Goal: Feedback & Contribution: Contribute content

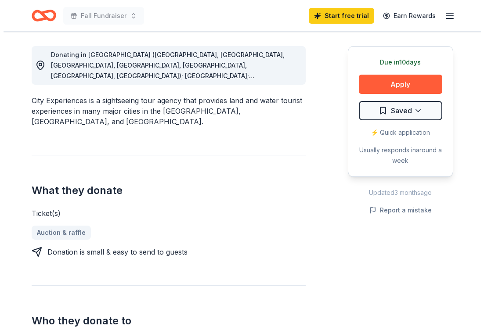
scroll to position [244, 0]
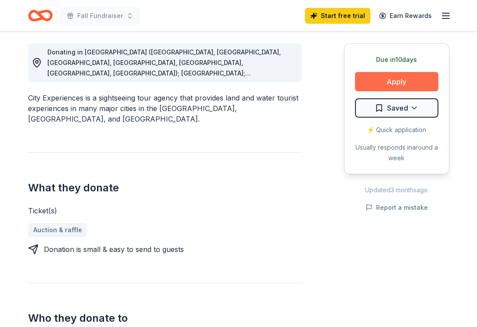
click at [383, 83] on button "Apply" at bounding box center [396, 81] width 83 height 19
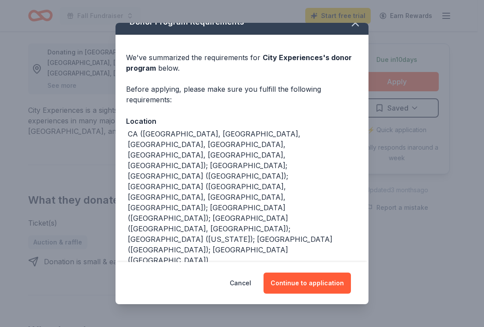
scroll to position [13, 0]
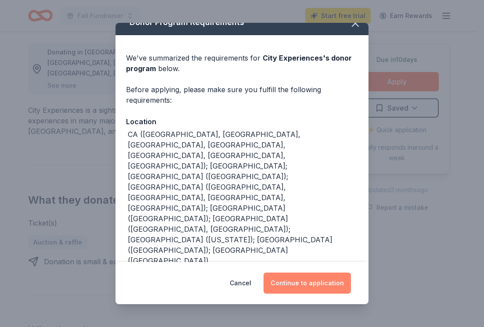
click at [327, 286] on button "Continue to application" at bounding box center [306, 283] width 87 height 21
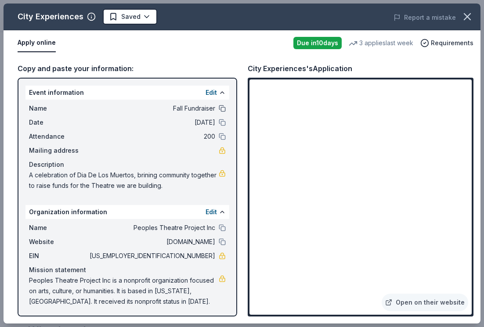
click at [219, 110] on button at bounding box center [222, 108] width 7 height 7
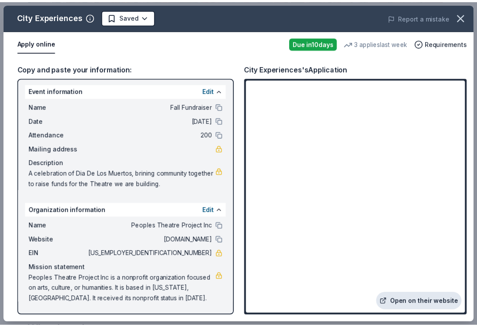
scroll to position [2, 0]
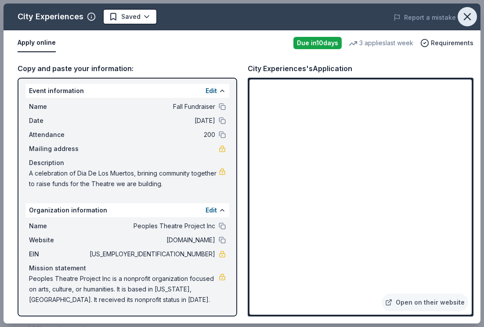
drag, startPoint x: 420, startPoint y: 296, endPoint x: 470, endPoint y: 21, distance: 279.6
click at [470, 21] on icon "button" at bounding box center [467, 17] width 12 height 12
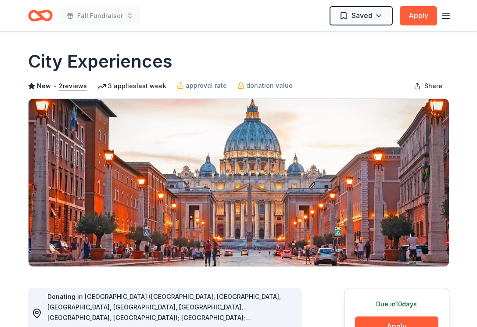
scroll to position [0, 0]
click at [47, 15] on icon "Home" at bounding box center [40, 15] width 25 height 21
click at [40, 16] on icon "Home" at bounding box center [44, 15] width 14 height 9
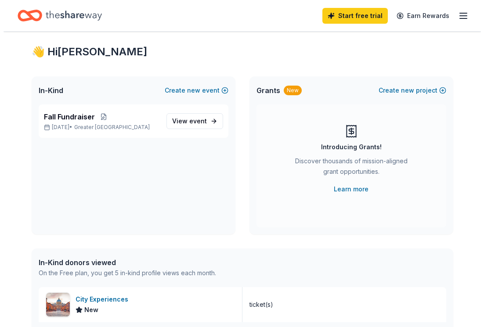
scroll to position [25, 0]
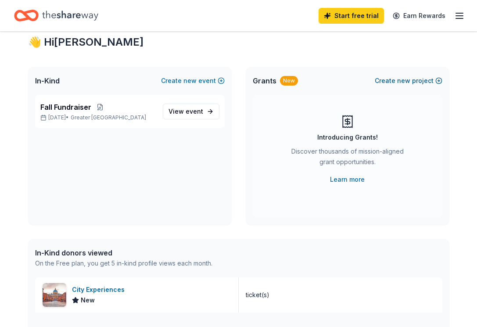
click at [405, 78] on span "new" at bounding box center [403, 80] width 13 height 11
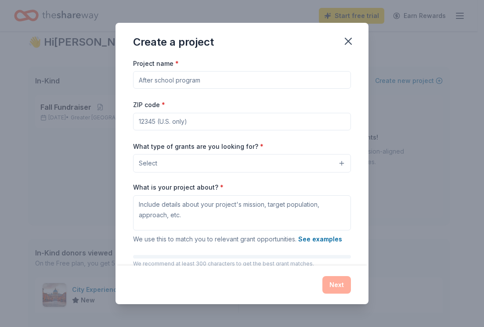
click at [233, 83] on input "Project name *" at bounding box center [242, 80] width 218 height 18
type input "A"
type input "Academy and School & Community partnerships"
click at [216, 122] on input "ZIP code *" at bounding box center [242, 122] width 218 height 18
type input "10040"
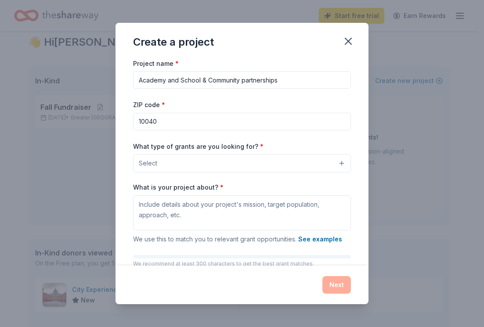
click at [220, 169] on button "Select" at bounding box center [242, 163] width 218 height 18
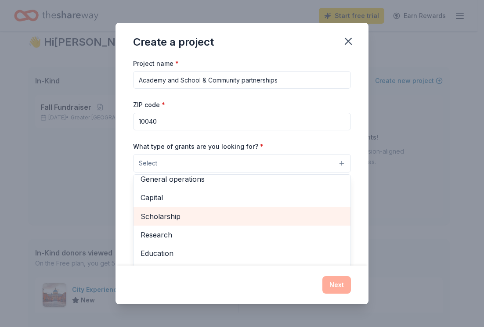
scroll to position [18, 0]
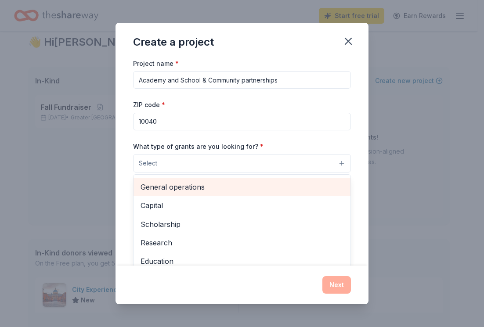
click at [212, 191] on span "General operations" at bounding box center [241, 186] width 203 height 11
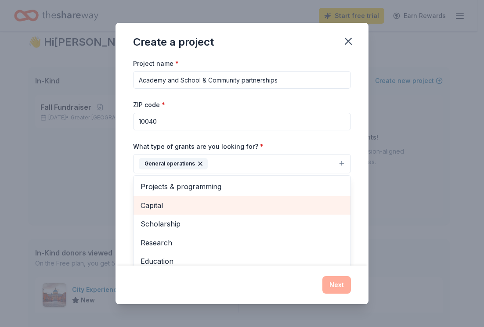
scroll to position [0, 0]
click at [162, 203] on span "Capital" at bounding box center [241, 205] width 203 height 11
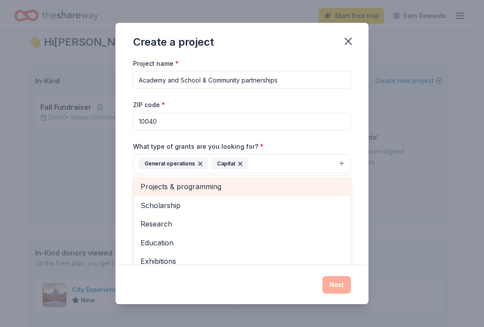
click at [166, 187] on span "Projects & programming" at bounding box center [241, 186] width 203 height 11
click at [168, 192] on span "Scholarship" at bounding box center [241, 186] width 203 height 11
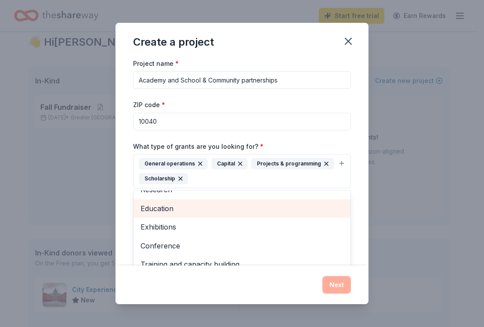
click at [178, 212] on span "Education" at bounding box center [241, 208] width 203 height 11
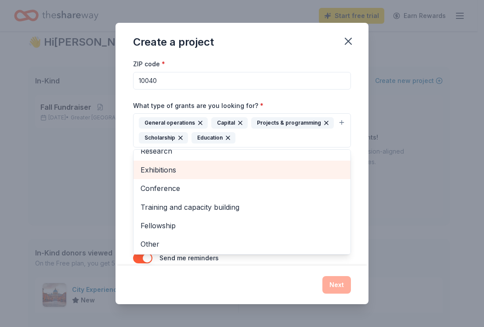
scroll to position [57, 0]
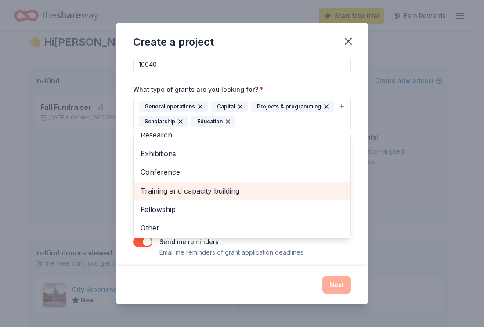
click at [203, 185] on span "Training and capacity building" at bounding box center [241, 190] width 203 height 11
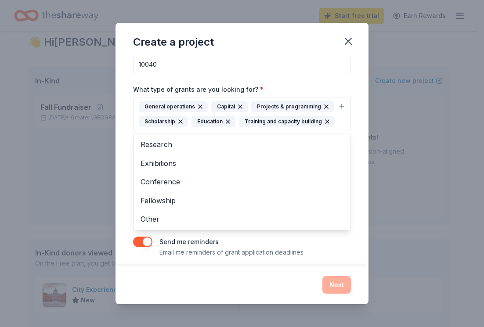
click at [296, 273] on div "Create a project Project name * Academy and School & Community partnerships ZIP…" at bounding box center [241, 164] width 253 height 282
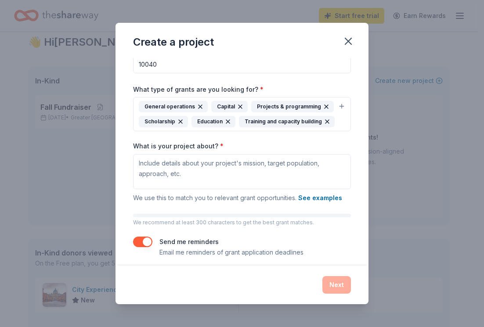
scroll to position [0, 0]
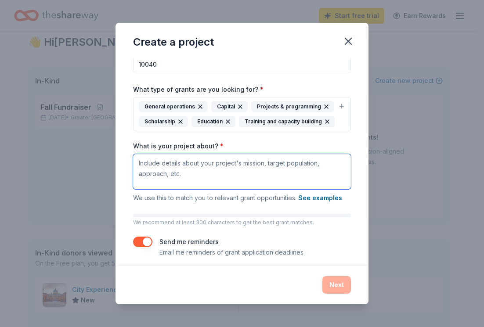
click at [210, 179] on textarea "What is your project about? *" at bounding box center [242, 171] width 218 height 35
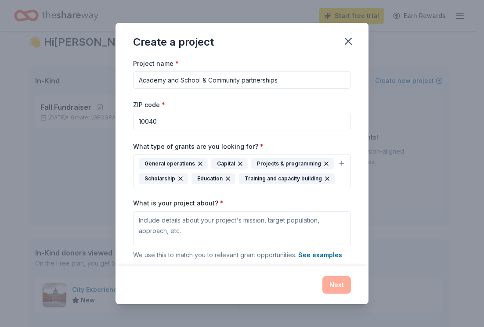
click at [358, 34] on div "Create a project" at bounding box center [241, 40] width 253 height 35
click at [355, 35] on button "button" at bounding box center [347, 41] width 19 height 19
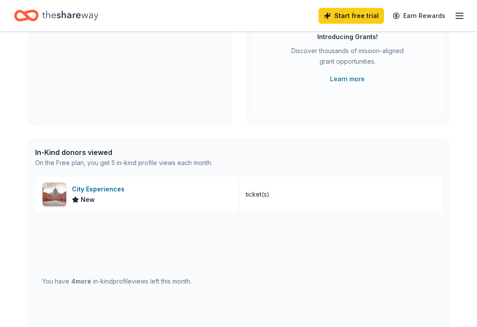
scroll to position [9, 0]
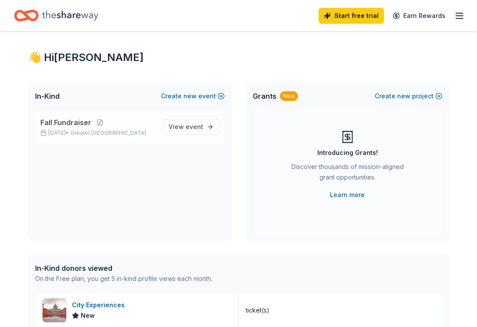
click at [87, 118] on span "Fall Fundraiser" at bounding box center [65, 122] width 51 height 11
click at [185, 128] on span "View event" at bounding box center [186, 127] width 35 height 11
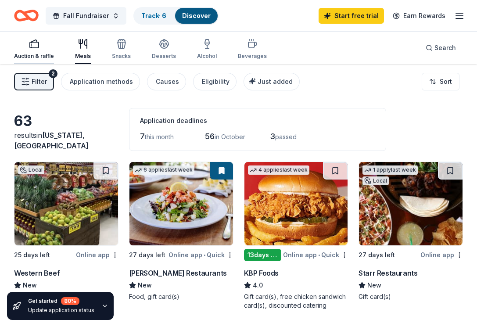
click at [37, 53] on div "Auction & raffle" at bounding box center [34, 56] width 40 height 7
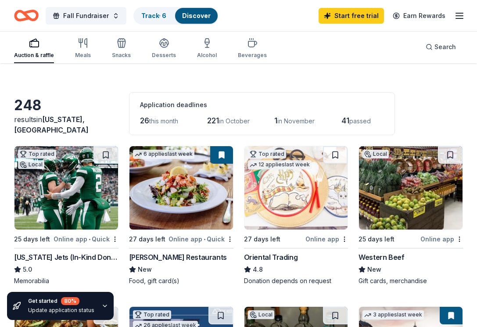
scroll to position [55, 0]
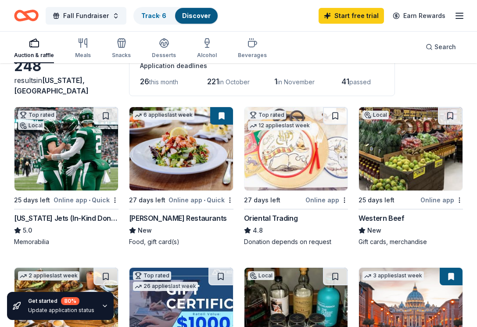
click at [85, 217] on div "New York Jets (In-Kind Donation)" at bounding box center [66, 218] width 104 height 11
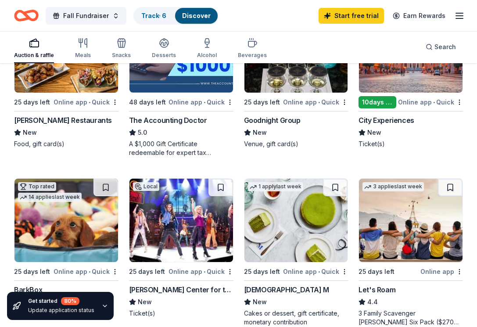
scroll to position [362, 0]
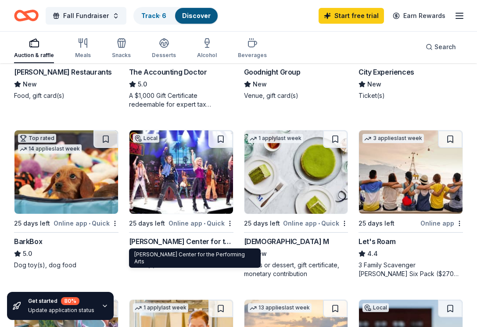
click at [172, 242] on div "Tilles Center for the Performing Arts" at bounding box center [181, 241] width 104 height 11
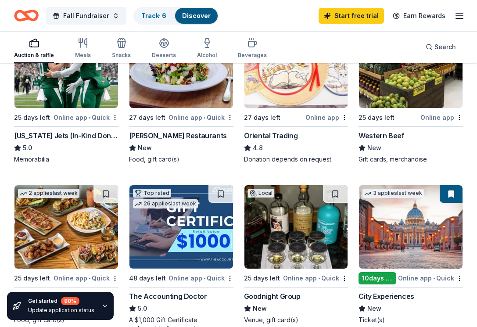
scroll to position [0, 0]
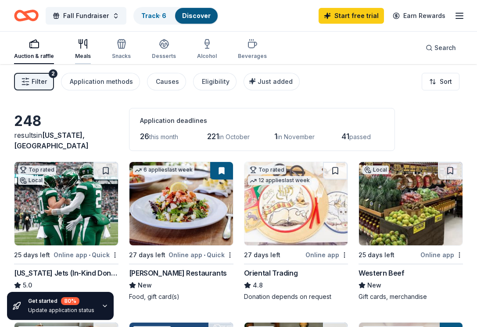
drag, startPoint x: 109, startPoint y: 82, endPoint x: 83, endPoint y: 54, distance: 37.9
click at [119, 48] on icon "button" at bounding box center [122, 45] width 8 height 6
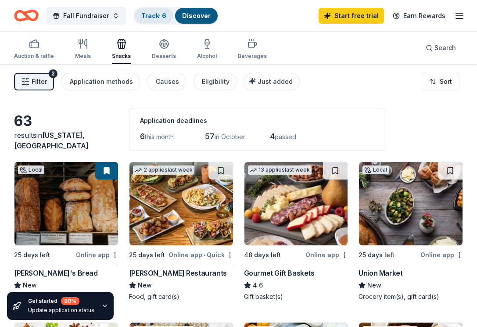
click at [160, 18] on link "Track · 6" at bounding box center [153, 15] width 25 height 7
click at [189, 12] on link "Discover" at bounding box center [196, 15] width 29 height 7
click at [160, 13] on link "Track · 6" at bounding box center [153, 15] width 25 height 7
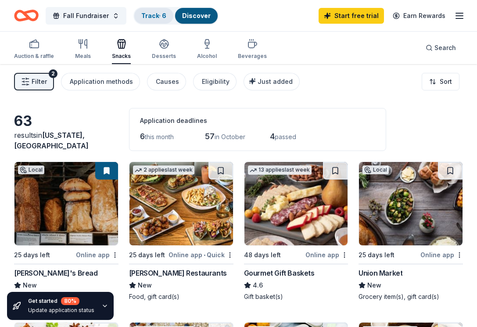
click at [160, 13] on link "Track · 6" at bounding box center [153, 15] width 25 height 7
click at [77, 19] on span "Fall Fundraiser" at bounding box center [86, 16] width 46 height 11
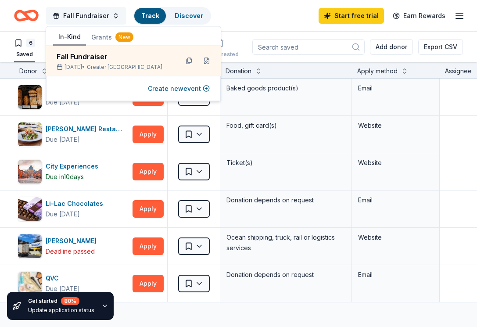
click at [83, 15] on span "Fall Fundraiser" at bounding box center [86, 16] width 46 height 11
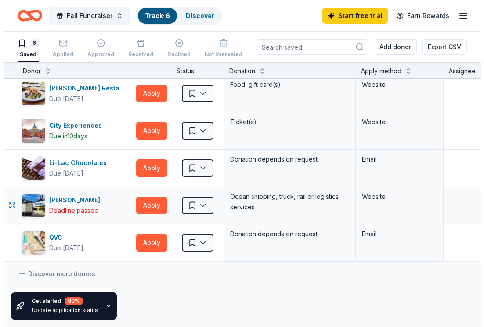
scroll to position [52, 0]
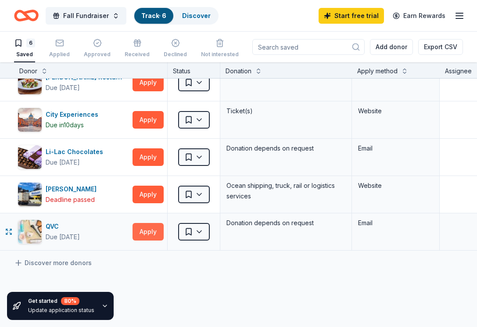
click at [147, 236] on button "Apply" at bounding box center [148, 232] width 31 height 18
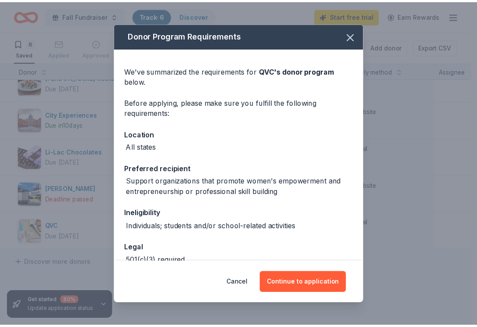
scroll to position [0, 0]
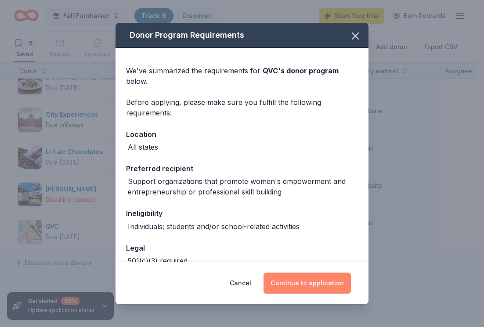
click at [290, 283] on button "Continue to application" at bounding box center [306, 283] width 87 height 21
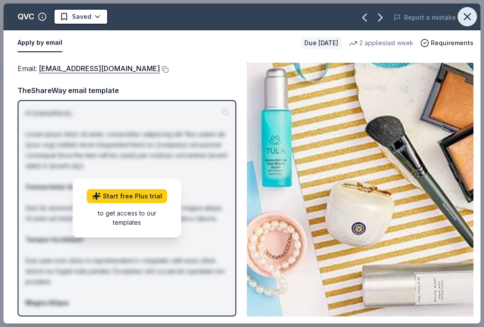
click at [473, 11] on icon "button" at bounding box center [467, 17] width 12 height 12
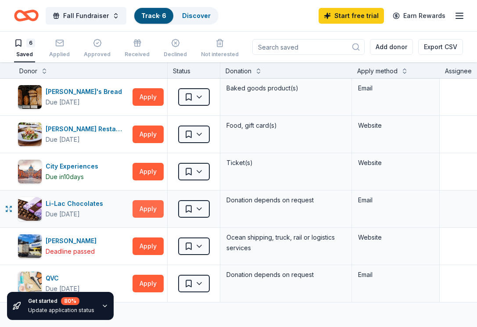
click at [147, 208] on button "Apply" at bounding box center [148, 209] width 31 height 18
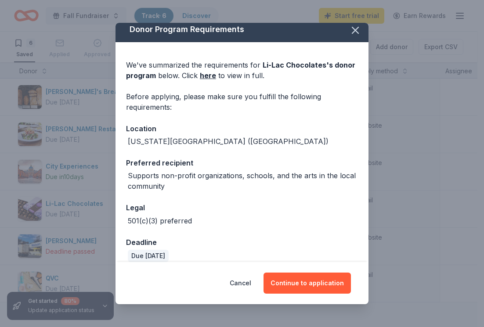
scroll to position [15, 0]
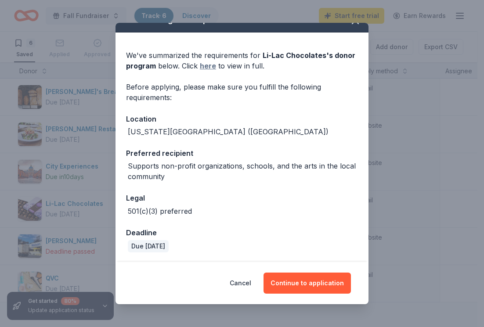
click at [211, 69] on link "here" at bounding box center [208, 66] width 16 height 11
click at [165, 100] on div "Before applying, please make sure you fulfill the following requirements:" at bounding box center [242, 92] width 232 height 21
click at [245, 283] on button "Cancel" at bounding box center [241, 283] width 22 height 21
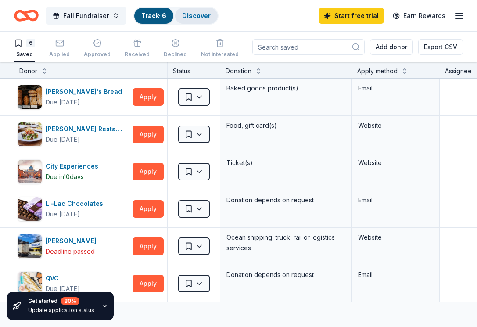
click at [182, 12] on link "Discover" at bounding box center [196, 15] width 29 height 7
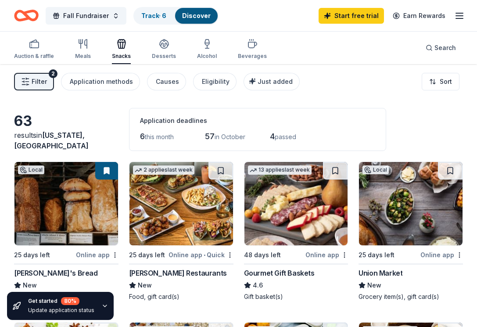
click at [38, 83] on span "Filter" at bounding box center [39, 81] width 15 height 11
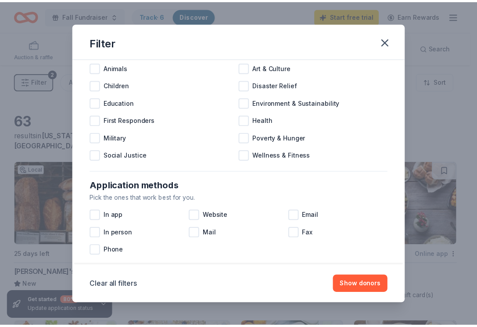
scroll to position [43, 0]
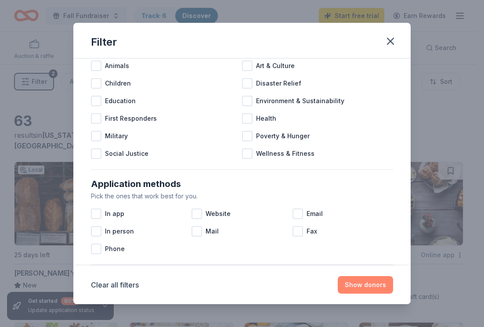
click at [360, 291] on button "Show donors" at bounding box center [364, 285] width 55 height 18
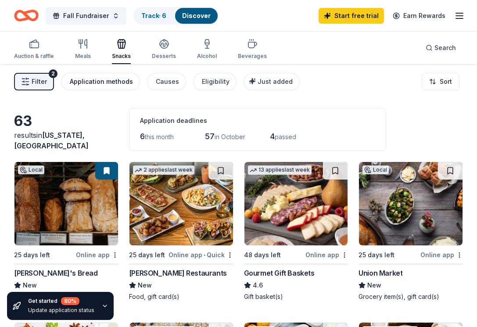
click at [125, 88] on button "Application methods" at bounding box center [100, 82] width 79 height 18
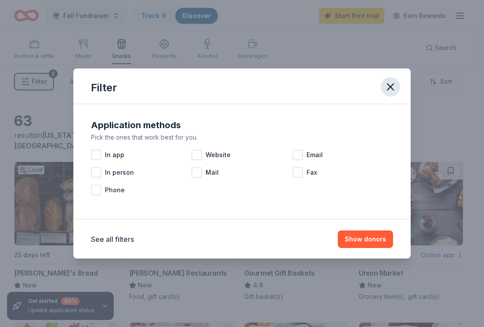
click at [387, 83] on icon "button" at bounding box center [390, 87] width 12 height 12
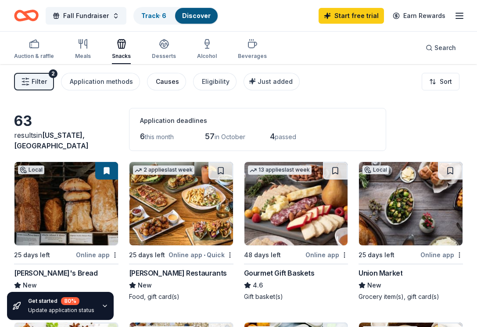
click at [172, 85] on div "Causes" at bounding box center [167, 81] width 23 height 11
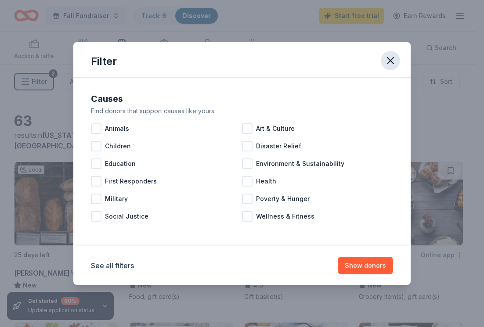
click at [391, 55] on icon "button" at bounding box center [390, 60] width 12 height 12
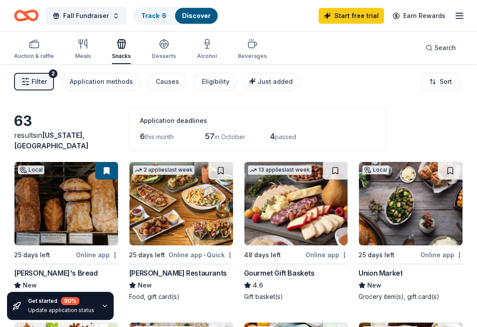
click at [451, 34] on div "Search" at bounding box center [441, 48] width 44 height 32
click at [447, 45] on span "Search" at bounding box center [445, 48] width 22 height 11
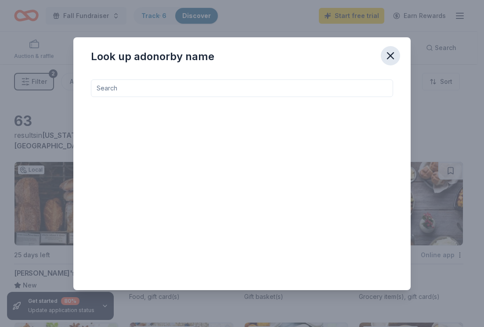
click at [394, 61] on icon "button" at bounding box center [390, 56] width 12 height 12
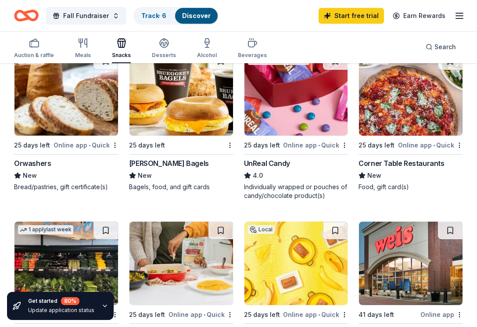
scroll to position [619, 0]
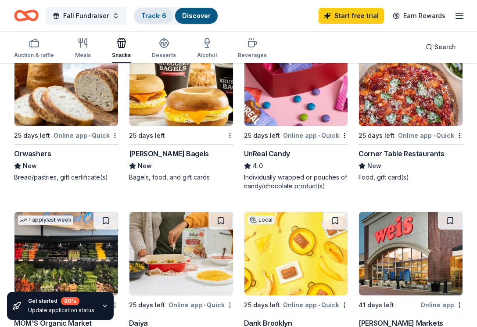
click at [148, 16] on link "Track · 6" at bounding box center [153, 15] width 25 height 7
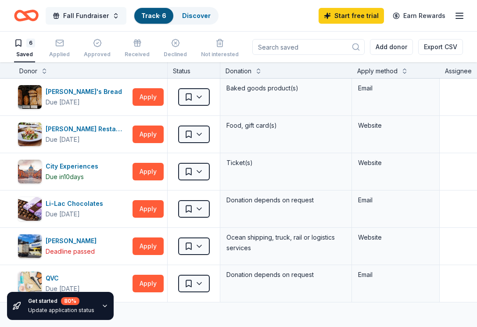
click at [98, 19] on span "Fall Fundraiser" at bounding box center [86, 16] width 46 height 11
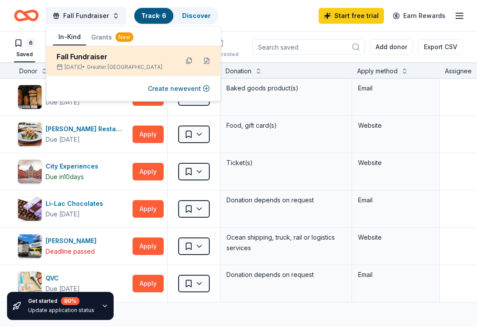
click at [170, 59] on div "Fall Fundraiser" at bounding box center [114, 56] width 115 height 11
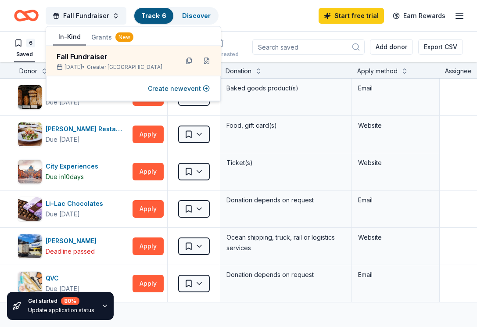
click at [305, 35] on div "Add donor Export CSV" at bounding box center [357, 47] width 211 height 31
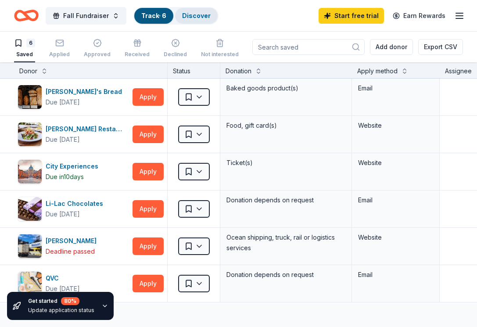
click at [196, 19] on div "Discover" at bounding box center [196, 16] width 43 height 16
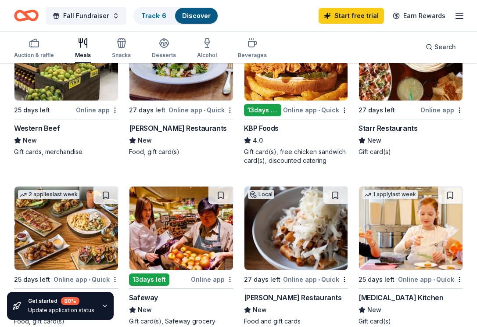
scroll to position [149, 0]
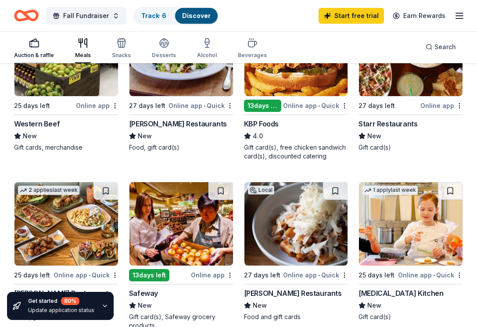
click at [28, 47] on div "button" at bounding box center [34, 43] width 40 height 11
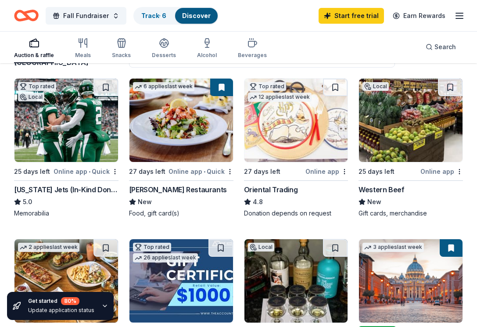
scroll to position [83, 0]
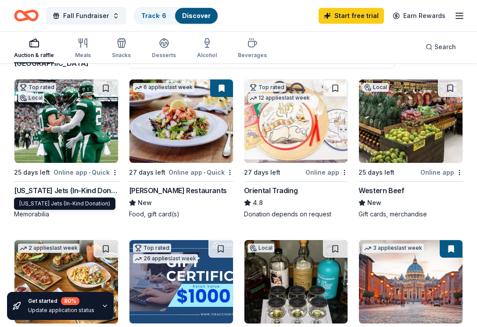
click at [70, 189] on div "New York Jets (In-Kind Donation)" at bounding box center [66, 190] width 104 height 11
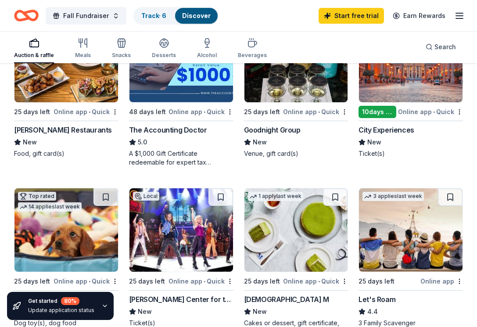
scroll to position [302, 0]
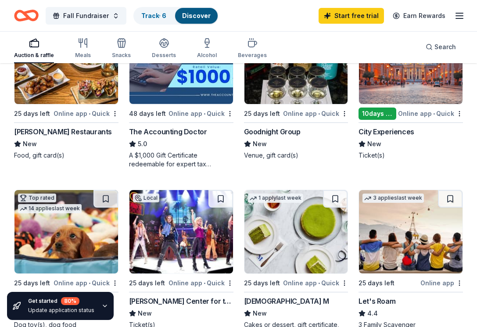
click at [402, 99] on img at bounding box center [411, 62] width 104 height 83
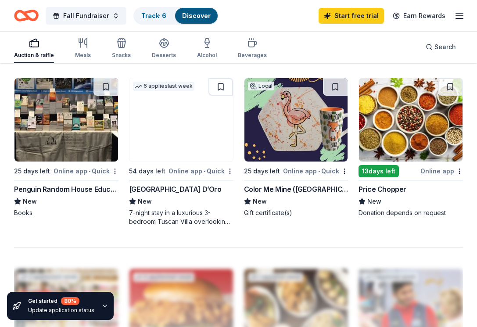
scroll to position [753, 0]
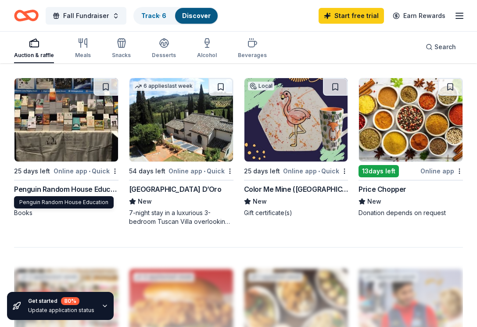
click at [79, 193] on div "Penguin Random House Education" at bounding box center [66, 189] width 104 height 11
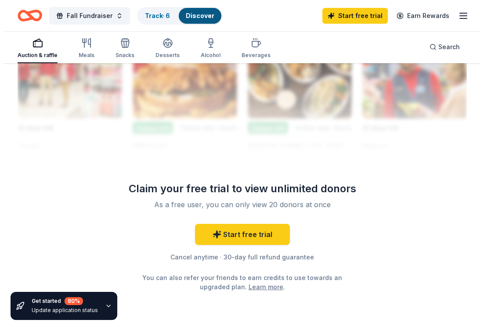
scroll to position [0, 0]
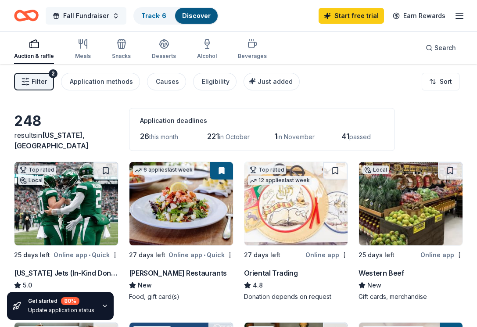
click at [99, 14] on span "Fall Fundraiser" at bounding box center [86, 16] width 46 height 11
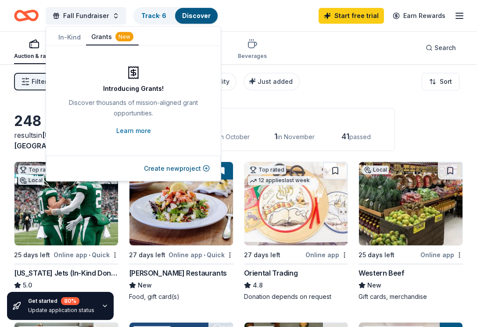
click at [107, 39] on button "Grants New" at bounding box center [112, 37] width 53 height 17
click at [460, 91] on div "Filter 2 Application methods Causes Eligibility Just added Sort" at bounding box center [238, 81] width 477 height 35
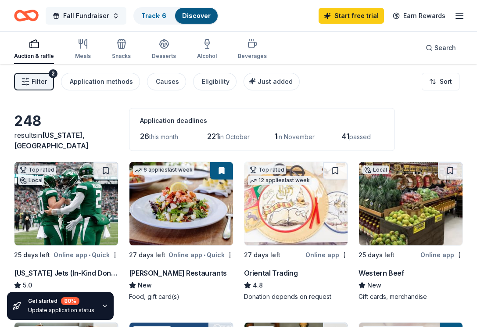
click at [79, 18] on span "Fall Fundraiser" at bounding box center [86, 16] width 46 height 11
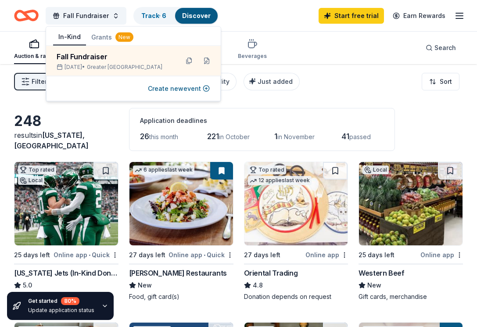
click at [101, 34] on button "Grants New" at bounding box center [112, 37] width 53 height 16
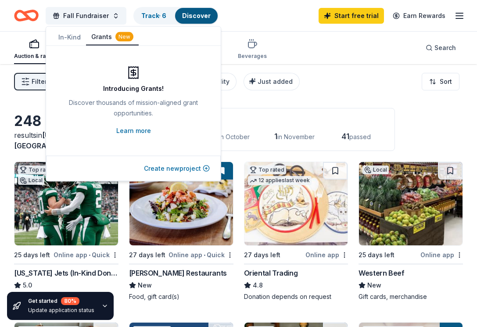
click at [208, 172] on button "Create new project" at bounding box center [177, 168] width 66 height 11
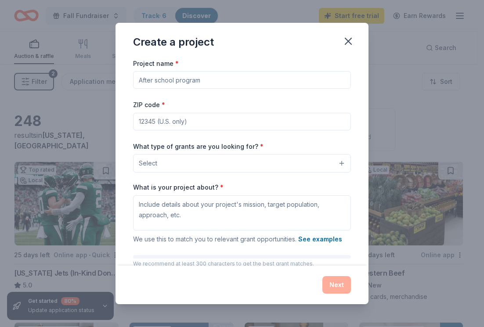
click at [188, 82] on input "Project name *" at bounding box center [242, 80] width 218 height 18
type input "The Academy and School & Community Partnerships"
click at [176, 126] on input "ZIP code *" at bounding box center [242, 122] width 218 height 18
type input "10044"
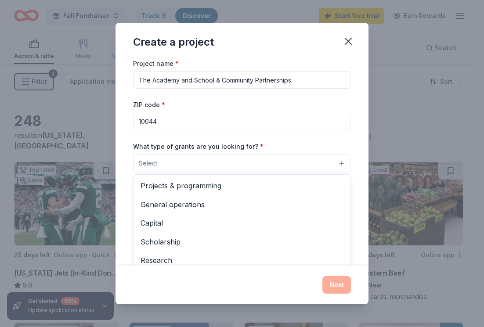
click at [175, 156] on button "Select" at bounding box center [242, 163] width 218 height 18
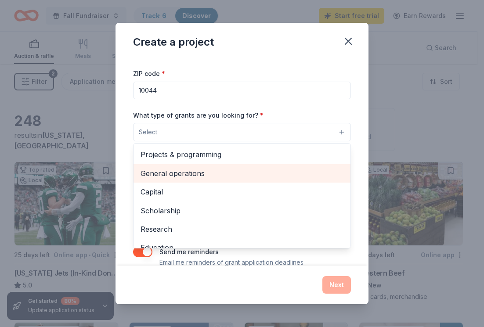
click at [201, 176] on span "General operations" at bounding box center [241, 173] width 203 height 11
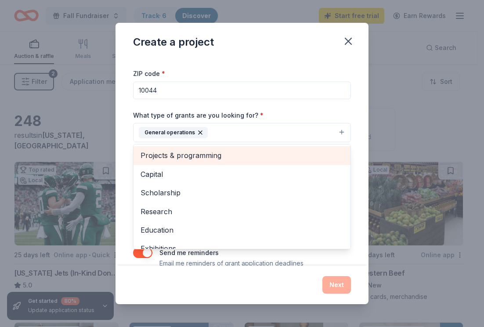
click at [216, 155] on span "Projects & programming" at bounding box center [241, 155] width 203 height 11
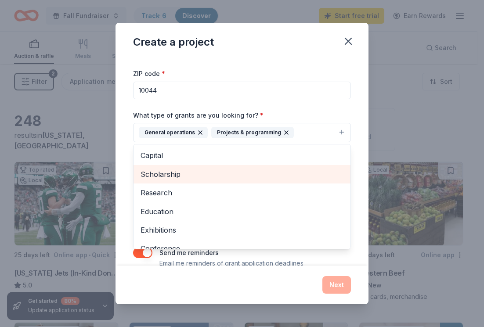
click at [199, 175] on span "Scholarship" at bounding box center [241, 174] width 203 height 11
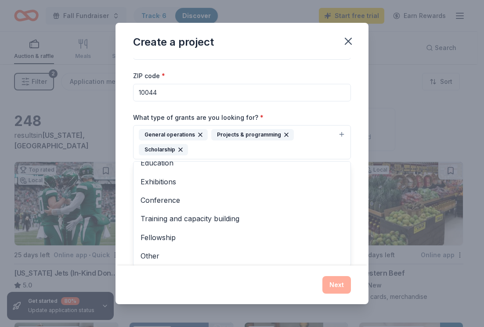
scroll to position [47, 0]
click at [327, 100] on div "Project name * The Academy and School & Community Partnerships ZIP code * 10044…" at bounding box center [242, 157] width 218 height 257
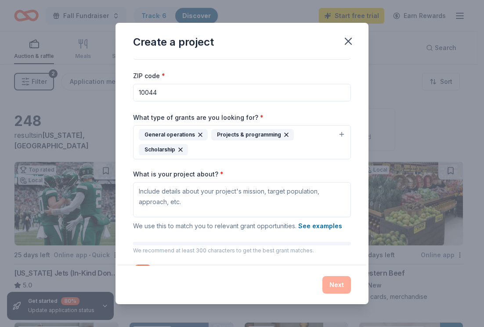
scroll to position [40, 0]
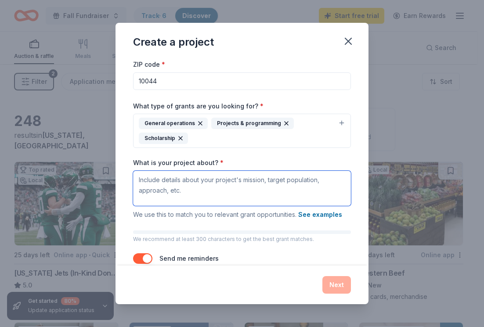
click at [209, 191] on textarea "What is your project about? *" at bounding box center [242, 188] width 218 height 35
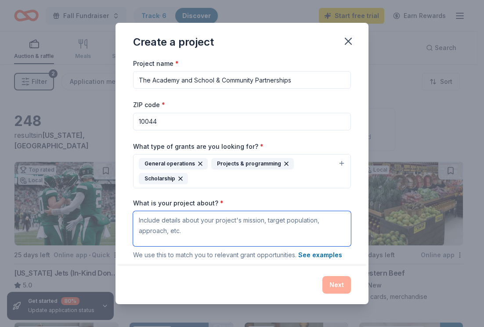
scroll to position [62, 0]
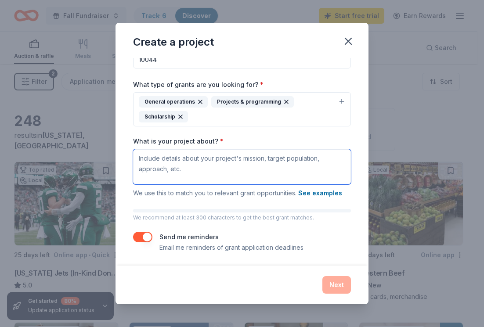
paste textarea "As a Latina- and immigrant-led organization, The People's Theatre is committed …"
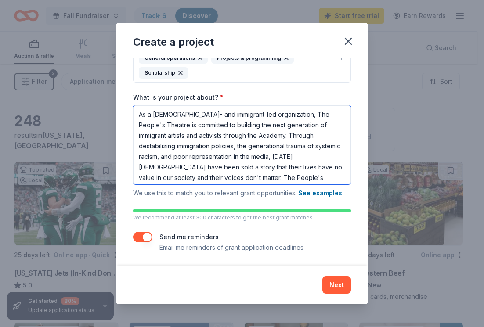
scroll to position [0, 0]
type textarea "As a Latina- and immigrant-led organization, The People's Theatre is committed …"
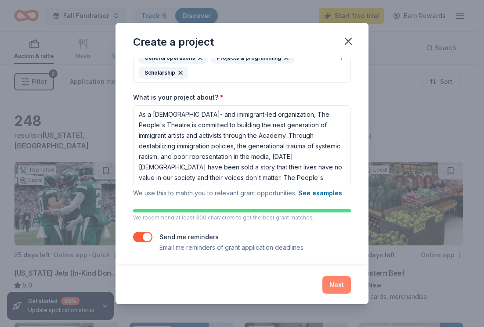
click at [339, 288] on button "Next" at bounding box center [336, 285] width 29 height 18
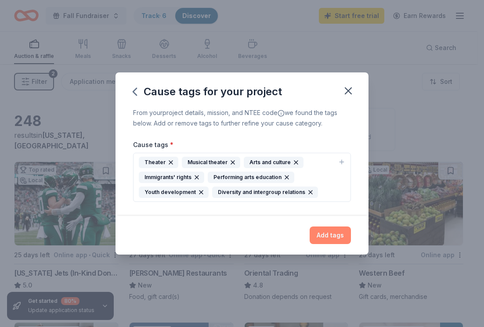
click at [330, 241] on button "Add tags" at bounding box center [329, 235] width 41 height 18
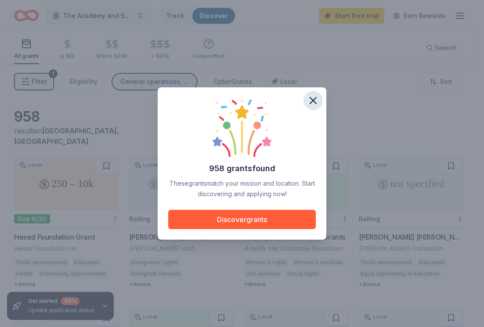
click at [313, 101] on icon "button" at bounding box center [313, 100] width 6 height 6
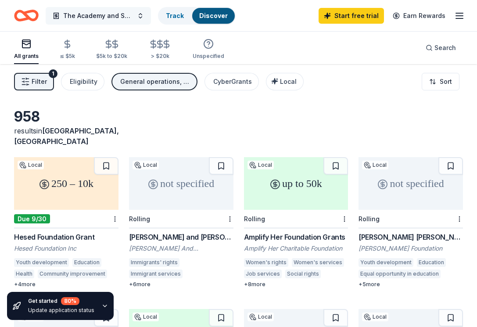
click at [131, 14] on span "The Academy and School & Community Partnerships" at bounding box center [98, 16] width 70 height 11
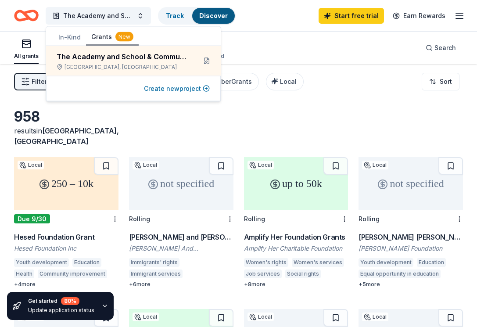
click at [174, 86] on button "Create new project" at bounding box center [177, 88] width 66 height 11
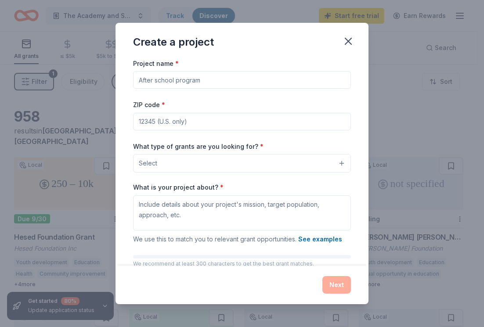
click at [163, 84] on input "Project name *" at bounding box center [242, 80] width 218 height 18
type input "Community Production"
click at [169, 117] on input "ZIP code *" at bounding box center [242, 122] width 218 height 18
type input "10040"
click at [184, 166] on button "Select" at bounding box center [242, 163] width 218 height 18
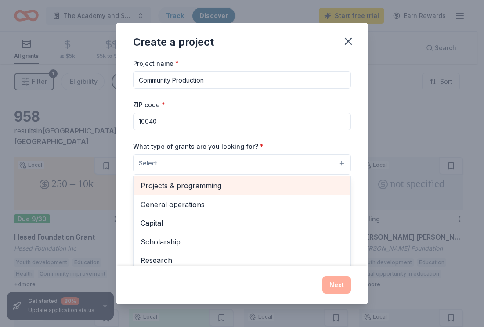
click at [189, 186] on span "Projects & programming" at bounding box center [241, 185] width 203 height 11
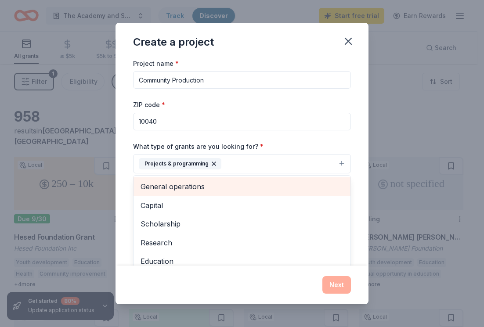
click at [189, 186] on span "General operations" at bounding box center [241, 186] width 203 height 11
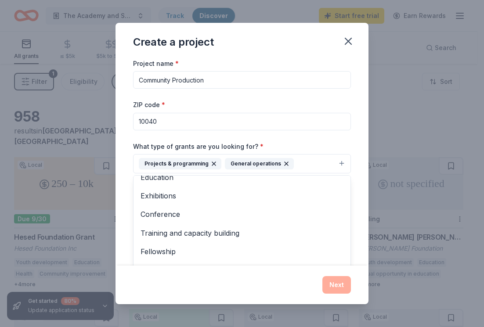
scroll to position [65, 0]
click at [342, 151] on div "What type of grants are you looking for? * Projects & programming General opera…" at bounding box center [242, 157] width 218 height 33
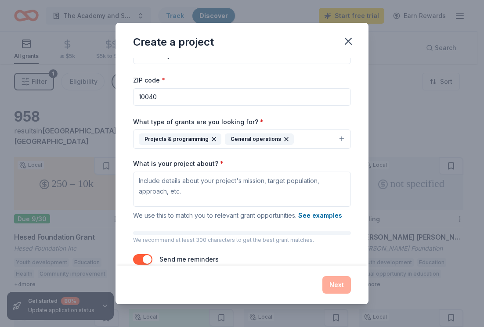
scroll to position [46, 0]
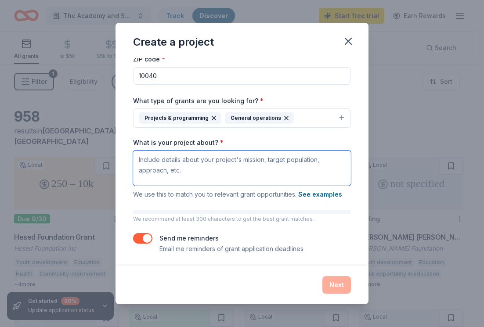
click at [208, 169] on textarea "What is your project about? *" at bounding box center [242, 168] width 218 height 35
paste textarea "Funds from the Coalition of Theatres of Color (CTC) initiative supported the ar…"
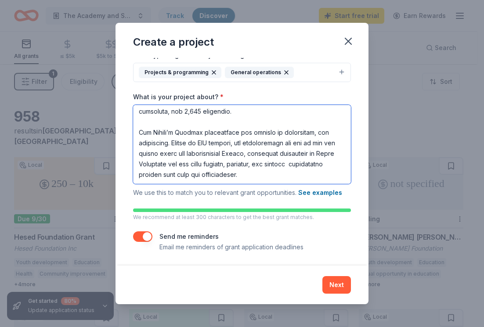
scroll to position [91, 0]
type textarea "Funds from the Coalition of Theatres of Color (CTC) initiative supported the ar…"
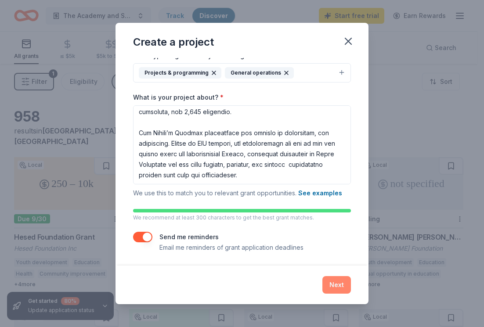
click at [339, 288] on button "Next" at bounding box center [336, 285] width 29 height 18
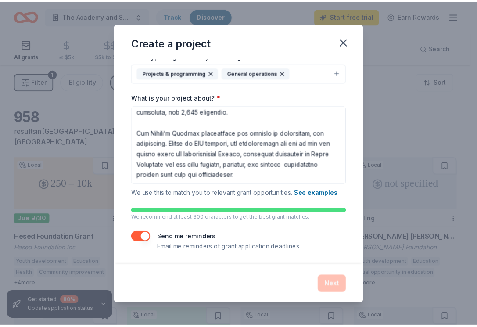
scroll to position [0, 0]
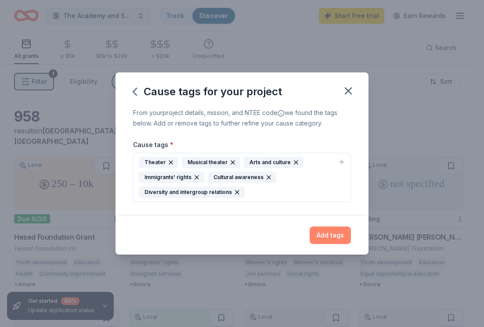
click at [326, 237] on button "Add tags" at bounding box center [329, 235] width 41 height 18
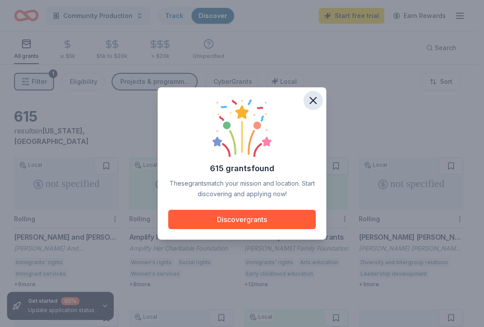
click at [316, 101] on icon "button" at bounding box center [313, 100] width 12 height 12
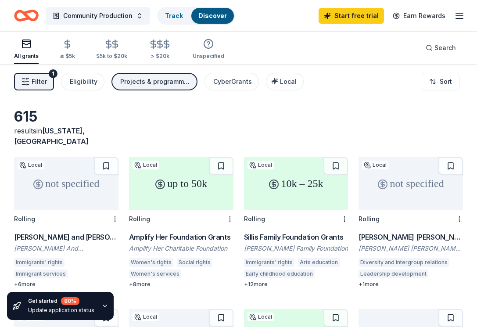
click at [278, 232] on div "Sillis Family Foundation Grants" at bounding box center [296, 237] width 104 height 11
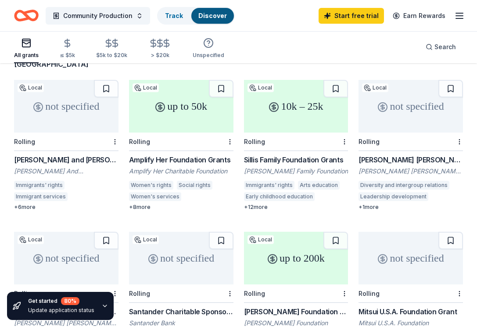
scroll to position [72, 0]
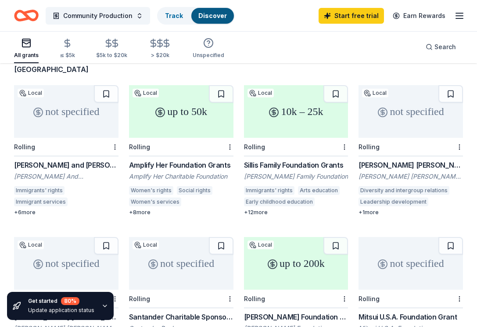
click at [307, 312] on div "Altman Foundation Grant" at bounding box center [296, 317] width 104 height 11
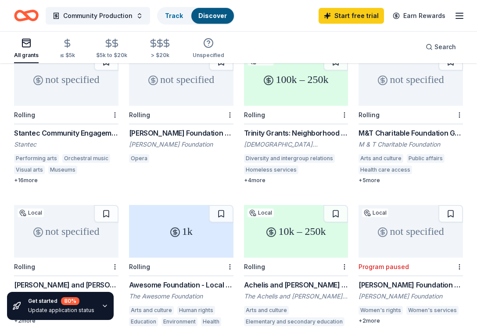
scroll to position [408, 0]
click at [289, 128] on div "Trinity Grants: Neighborhood - Housing and Homelessness Strategic Initiative" at bounding box center [296, 133] width 104 height 11
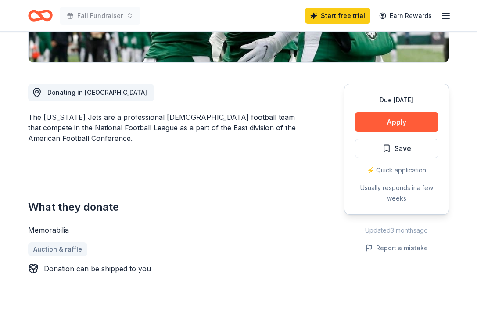
scroll to position [194, 0]
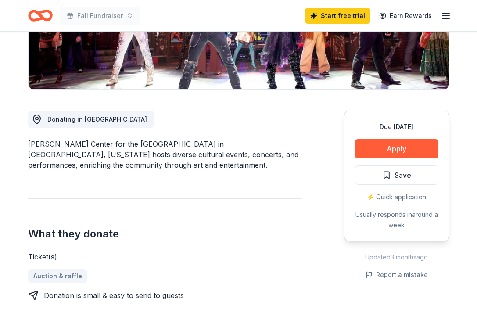
scroll to position [185, 0]
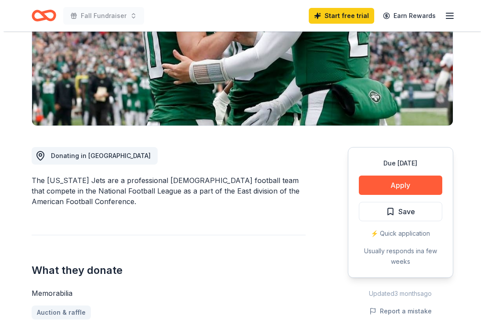
scroll to position [151, 0]
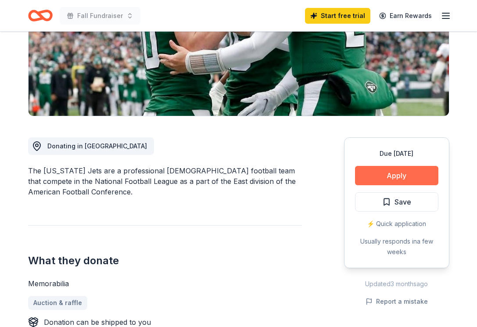
click at [420, 170] on button "Apply" at bounding box center [396, 175] width 83 height 19
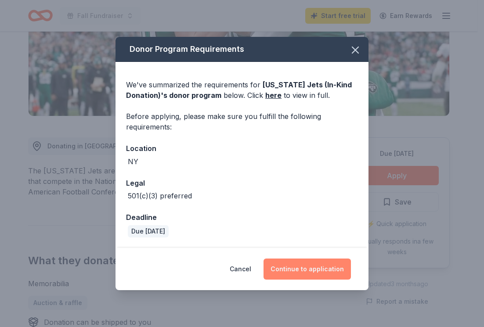
click at [325, 262] on button "Continue to application" at bounding box center [306, 268] width 87 height 21
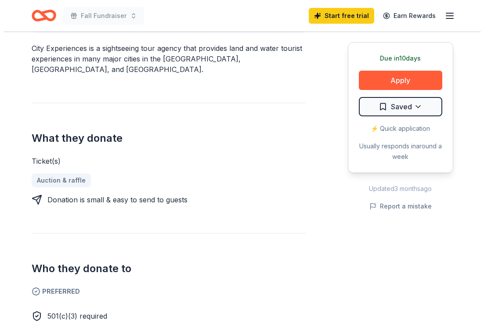
scroll to position [249, 0]
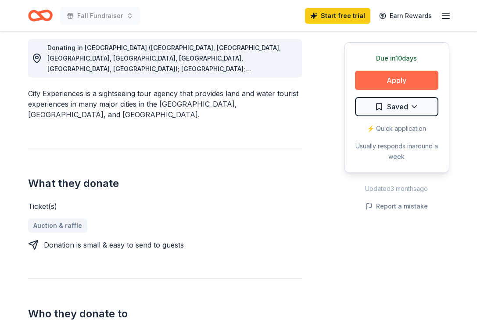
click at [391, 84] on button "Apply" at bounding box center [396, 80] width 83 height 19
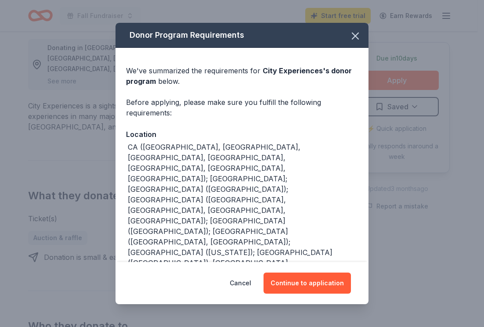
scroll to position [13, 0]
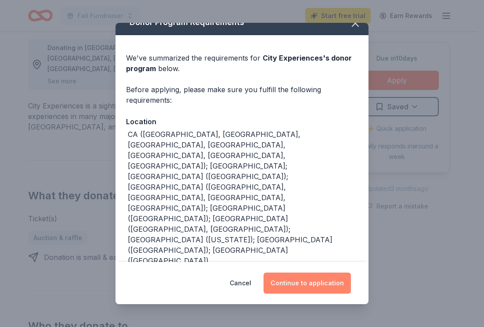
click at [302, 273] on button "Continue to application" at bounding box center [306, 283] width 87 height 21
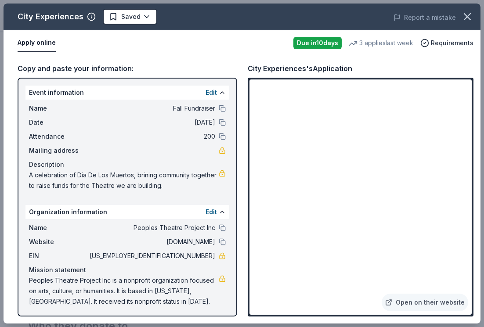
drag, startPoint x: 172, startPoint y: 255, endPoint x: 203, endPoint y: 255, distance: 30.7
click at [203, 255] on span "26-4705999" at bounding box center [151, 256] width 127 height 11
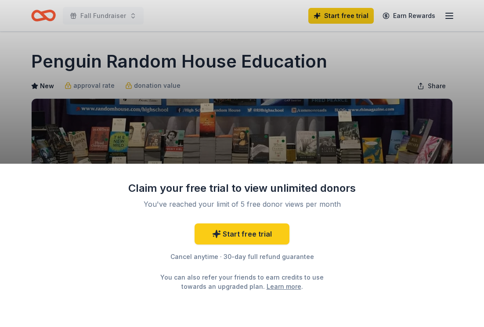
click at [280, 31] on div "Claim your free trial to view unlimited donors You've reached your limit of 5 f…" at bounding box center [242, 163] width 484 height 327
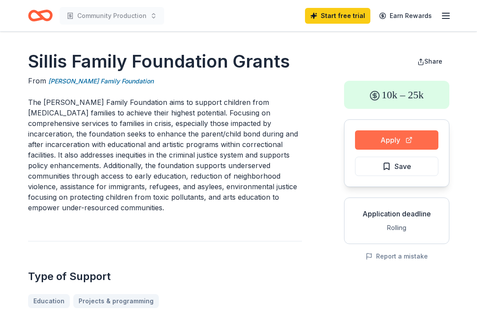
click at [413, 136] on button "Apply" at bounding box center [396, 139] width 83 height 19
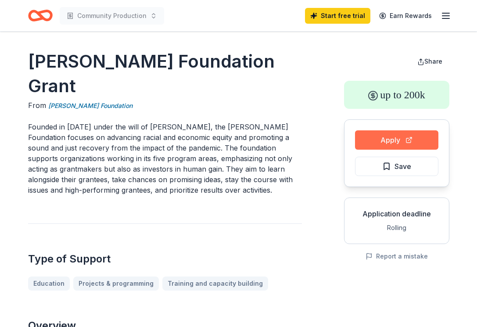
click at [387, 140] on button "Apply" at bounding box center [396, 139] width 83 height 19
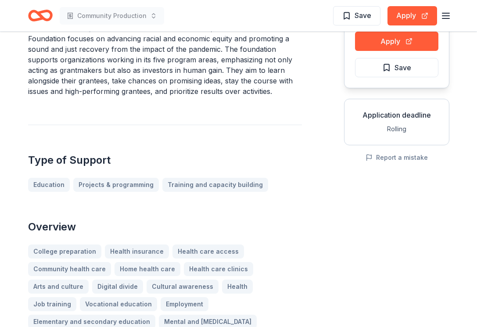
scroll to position [79, 0]
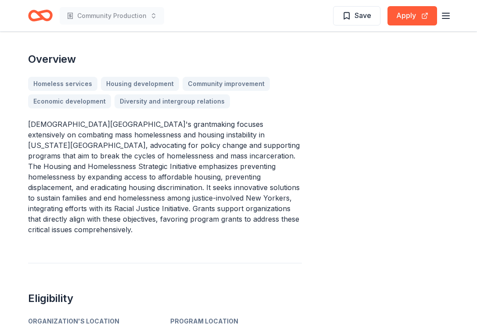
scroll to position [282, 0]
